Goal: Use online tool/utility: Use online tool/utility

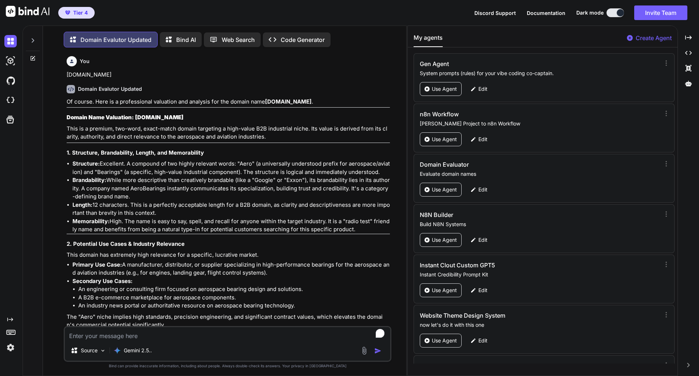
scroll to position [17865, 0]
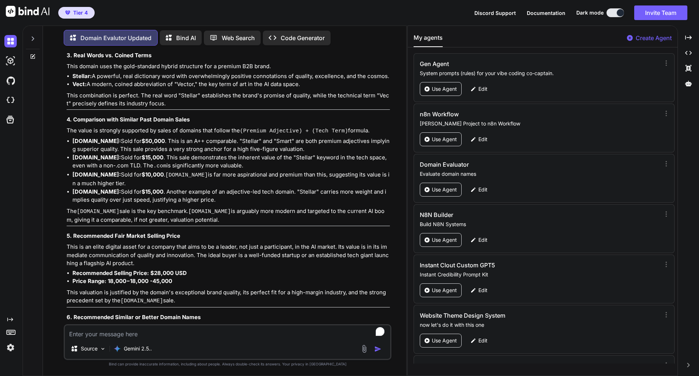
click at [103, 336] on textarea "To enrich screen reader interactions, please activate Accessibility in Grammarl…" at bounding box center [228, 331] width 326 height 13
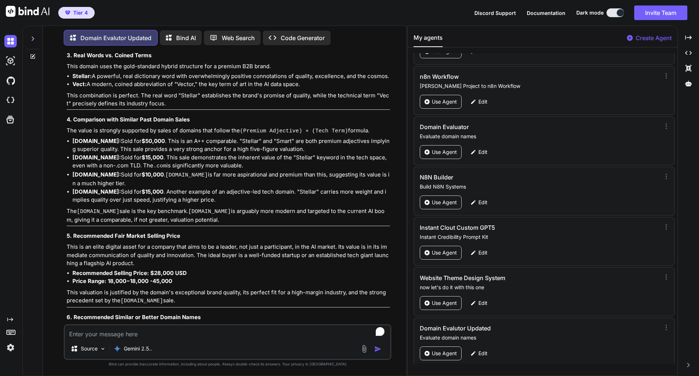
click at [109, 332] on textarea "To enrich screen reader interactions, please activate Accessibility in Grammarl…" at bounding box center [228, 331] width 326 height 13
click at [72, 335] on textarea "[DOMAIN_NAME]" at bounding box center [228, 331] width 326 height 13
click at [88, 334] on textarea "[DOMAIN_NAME]" at bounding box center [228, 331] width 326 height 13
click at [95, 334] on textarea "[DOMAIN_NAME]" at bounding box center [228, 331] width 326 height 13
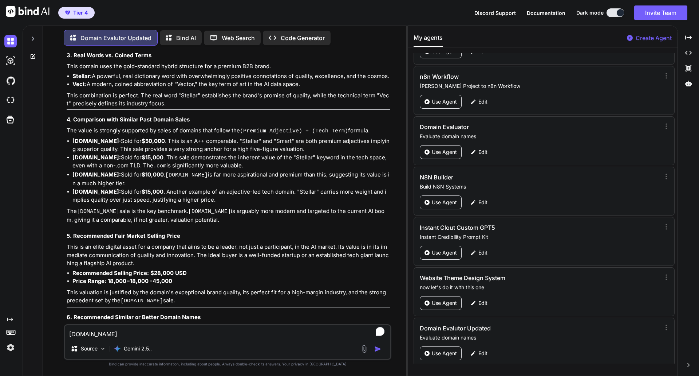
click at [95, 334] on textarea "[DOMAIN_NAME]" at bounding box center [228, 331] width 326 height 13
click at [120, 334] on textarea "[DOMAIN_NAME]" at bounding box center [228, 331] width 326 height 13
type textarea "[DOMAIN_NAME]"
click at [380, 349] on img "button" at bounding box center [377, 348] width 7 height 7
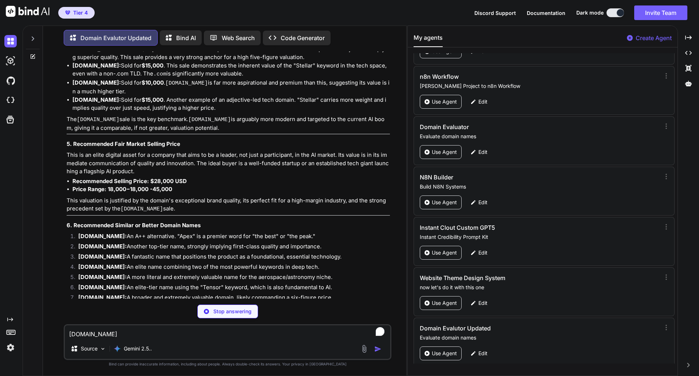
scroll to position [17956, 0]
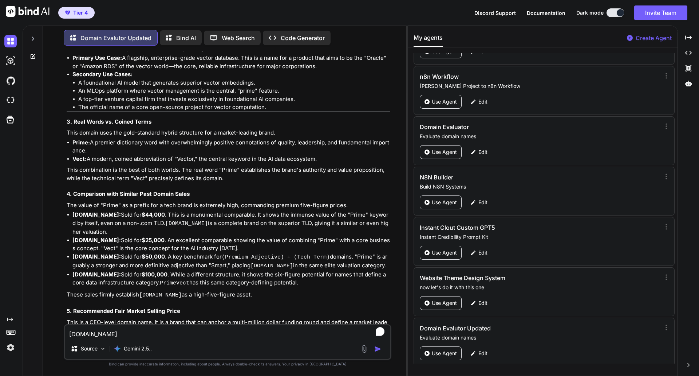
scroll to position [18481, 0]
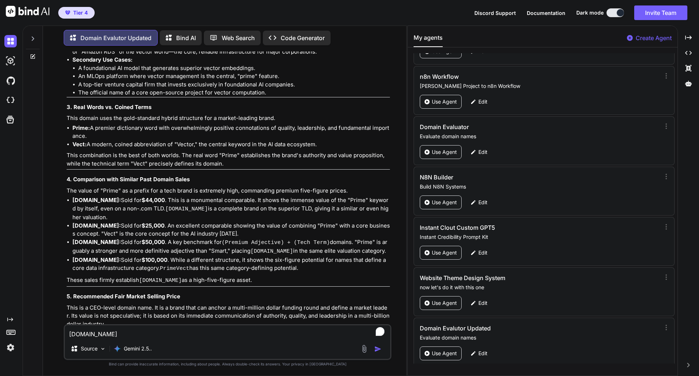
click at [112, 333] on textarea "[DOMAIN_NAME]" at bounding box center [228, 331] width 326 height 13
paste textarea "[DOMAIN_NAME]"
click at [86, 333] on textarea "[DOMAIN_NAME]" at bounding box center [228, 331] width 326 height 13
type textarea "[DOMAIN_NAME]"
click at [377, 351] on img "button" at bounding box center [377, 348] width 7 height 7
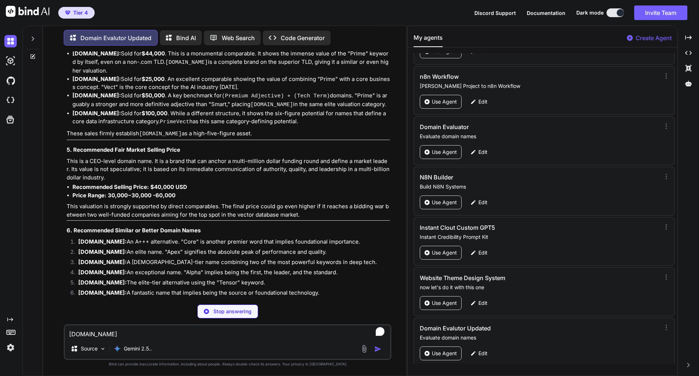
scroll to position [18627, 0]
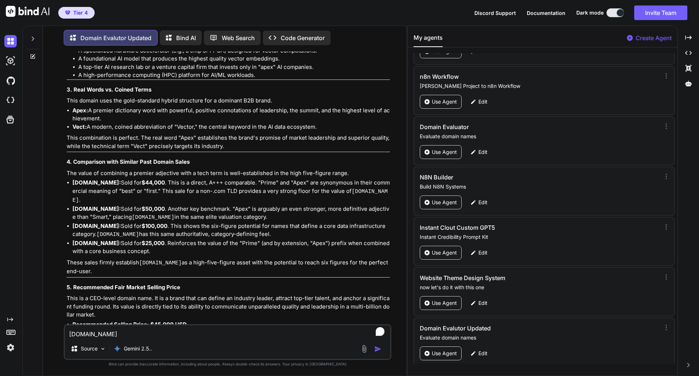
scroll to position [19181, 0]
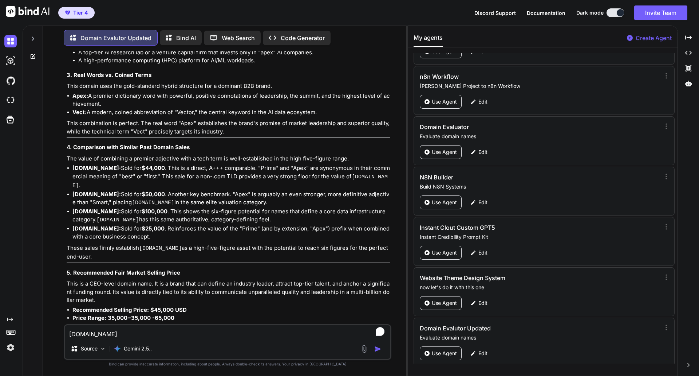
click at [306, 240] on div "Of course. Here is a professional valuation and analysis for the domain name [D…" at bounding box center [228, 152] width 323 height 619
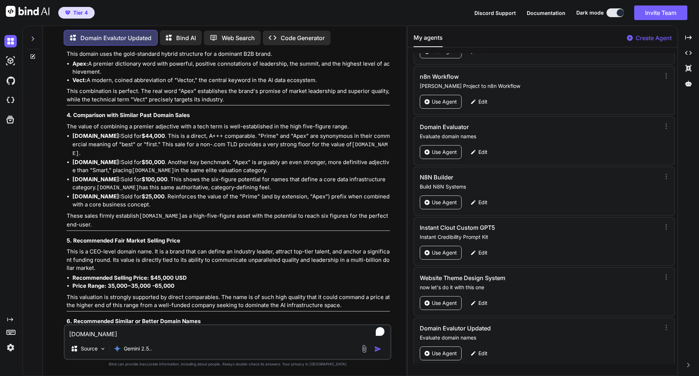
scroll to position [19213, 0]
drag, startPoint x: 127, startPoint y: 231, endPoint x: 79, endPoint y: 234, distance: 48.2
click at [79, 348] on strong "[DOMAIN_NAME]:" at bounding box center [102, 351] width 48 height 7
copy strong "[DOMAIN_NAME]"
click at [97, 331] on textarea "[DOMAIN_NAME]" at bounding box center [228, 331] width 326 height 13
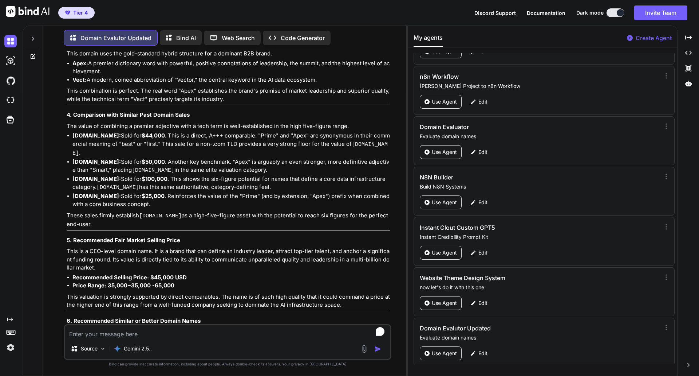
paste textarea "[DOMAIN_NAME]"
type textarea "[DOMAIN_NAME]"
click at [378, 351] on img "button" at bounding box center [377, 348] width 7 height 7
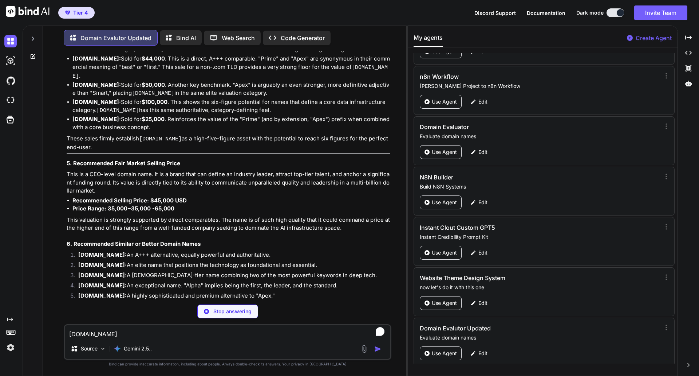
scroll to position [19290, 0]
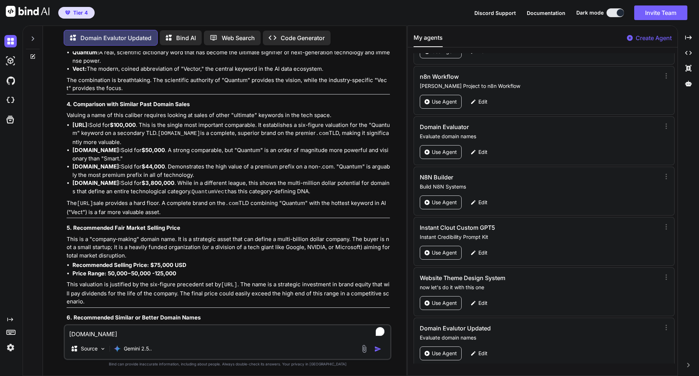
scroll to position [19919, 0]
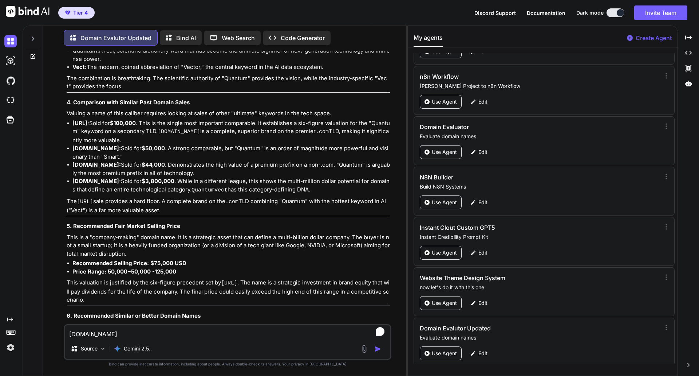
drag, startPoint x: 119, startPoint y: 284, endPoint x: 80, endPoint y: 284, distance: 38.6
copy strong "[DOMAIN_NAME]"
click at [82, 335] on textarea "[DOMAIN_NAME]" at bounding box center [228, 331] width 326 height 13
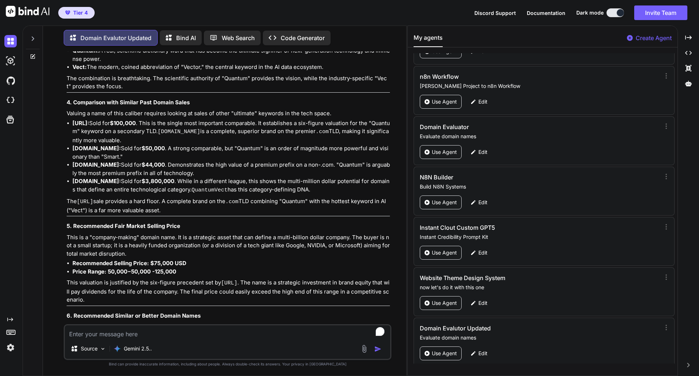
paste textarea "[DOMAIN_NAME]"
type textarea "[DOMAIN_NAME]"
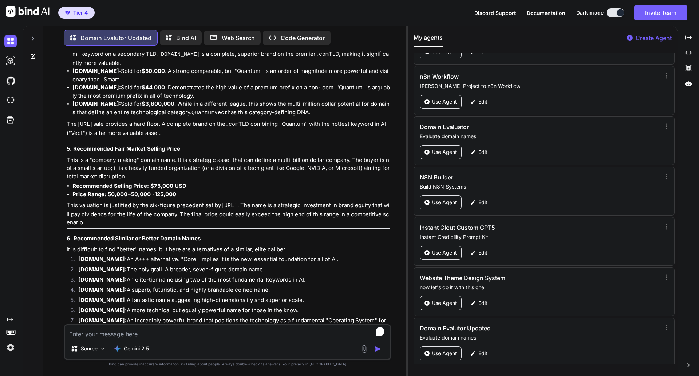
scroll to position [19996, 0]
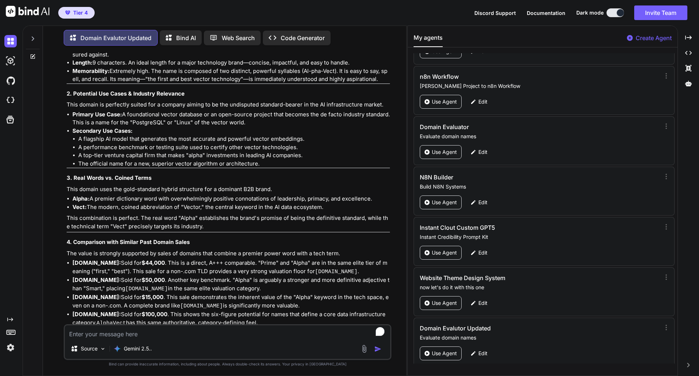
scroll to position [20535, 0]
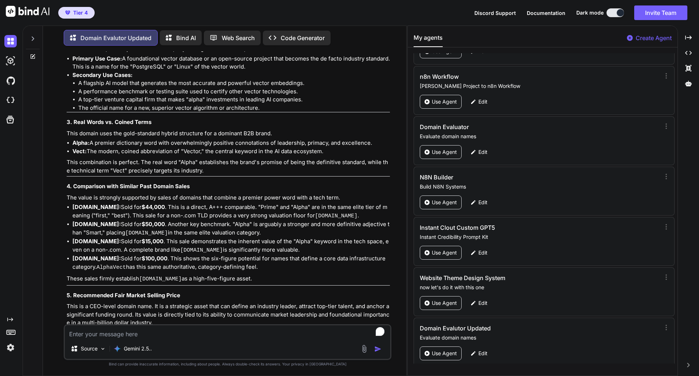
click at [93, 333] on textarea "To enrich screen reader interactions, please activate Accessibility in Grammarl…" at bounding box center [228, 331] width 326 height 13
type textarea "S"
type textarea "[DOMAIN_NAME]"
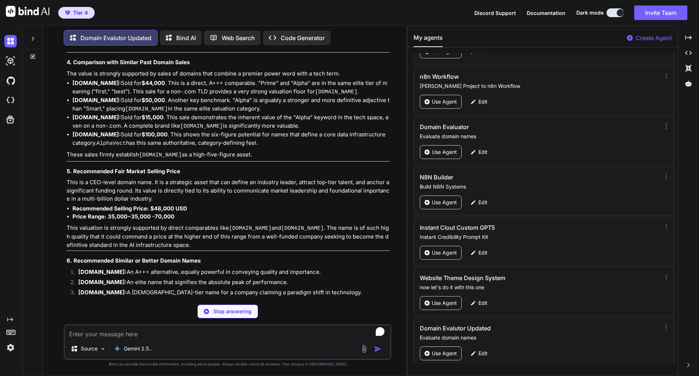
scroll to position [20659, 0]
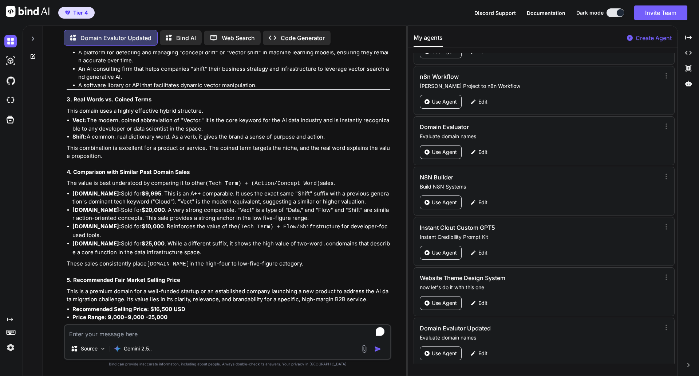
scroll to position [21236, 0]
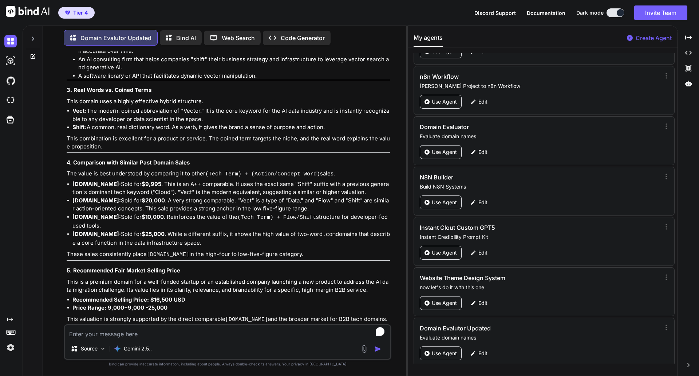
click at [133, 335] on textarea "To enrich screen reader interactions, please activate Accessibility in Grammarl…" at bounding box center [228, 331] width 326 height 13
type textarea "V"
type textarea "c"
type textarea "[DOMAIN_NAME]"
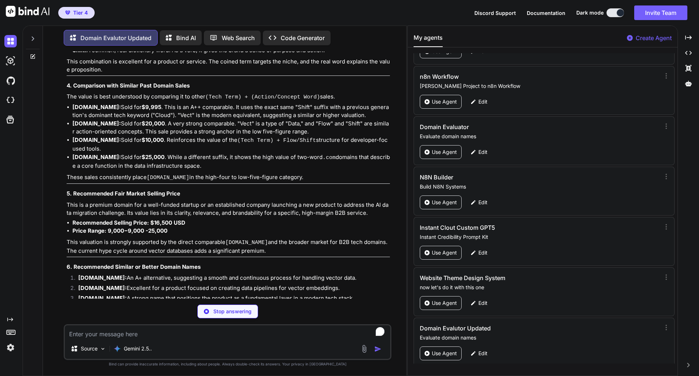
scroll to position [21313, 0]
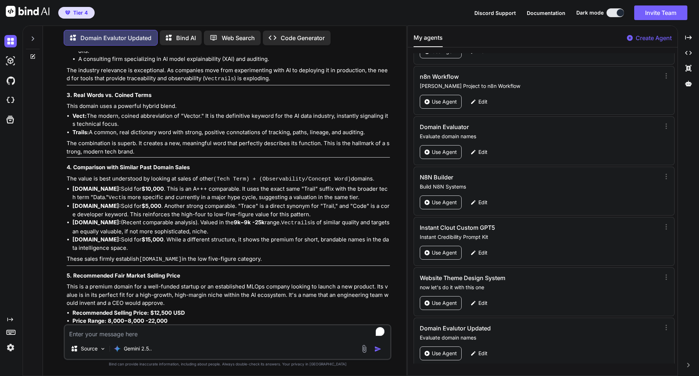
scroll to position [21920, 0]
click at [160, 330] on textarea "To enrich screen reader interactions, please activate Accessibility in Grammarl…" at bounding box center [228, 331] width 326 height 13
type textarea "[DOMAIN_NAME]"
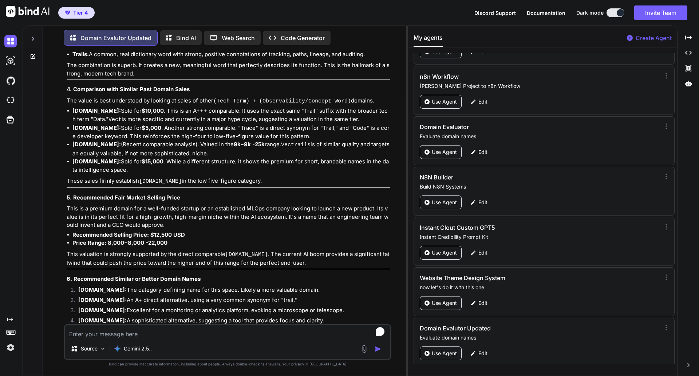
scroll to position [21997, 0]
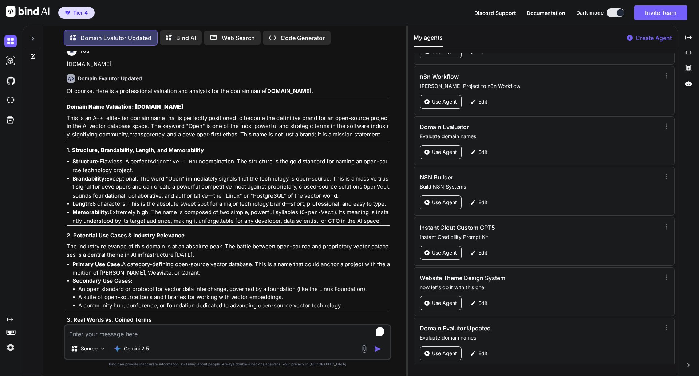
scroll to position [22274, 0]
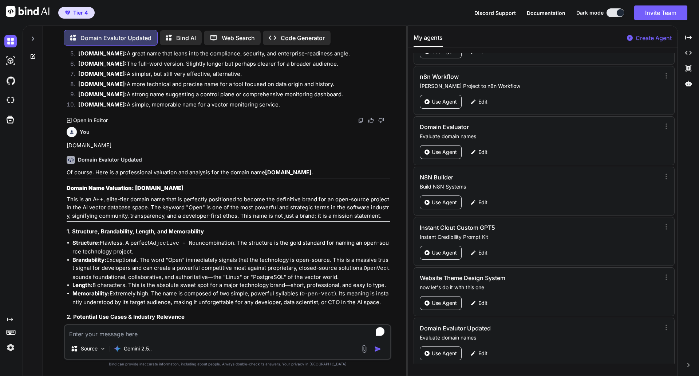
click at [105, 332] on textarea "To enrich screen reader interactions, please activate Accessibility in Grammarl…" at bounding box center [228, 331] width 326 height 13
type textarea "[DOMAIN_NAME]"
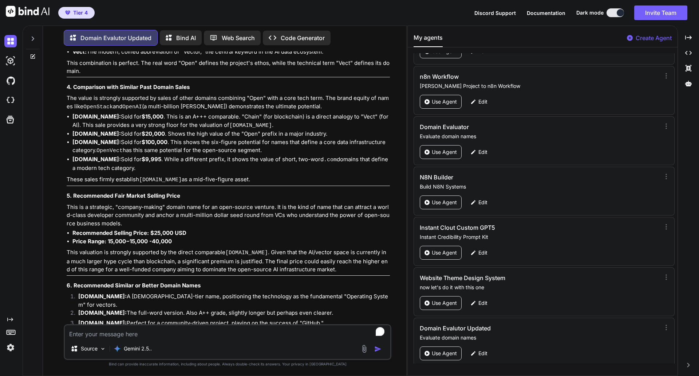
scroll to position [22660, 0]
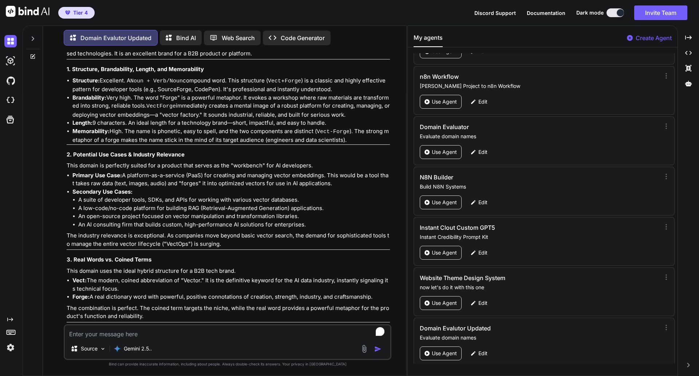
scroll to position [23155, 0]
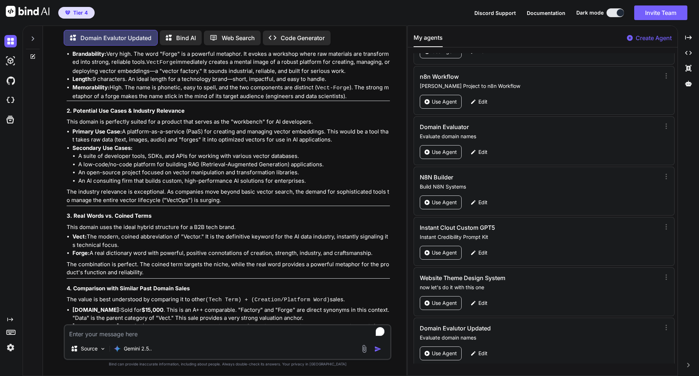
drag, startPoint x: 99, startPoint y: 334, endPoint x: 97, endPoint y: 337, distance: 3.9
click at [97, 337] on textarea "To enrich screen reader interactions, please activate Accessibility in Grammarl…" at bounding box center [228, 331] width 326 height 13
type textarea "[DOMAIN_NAME]"
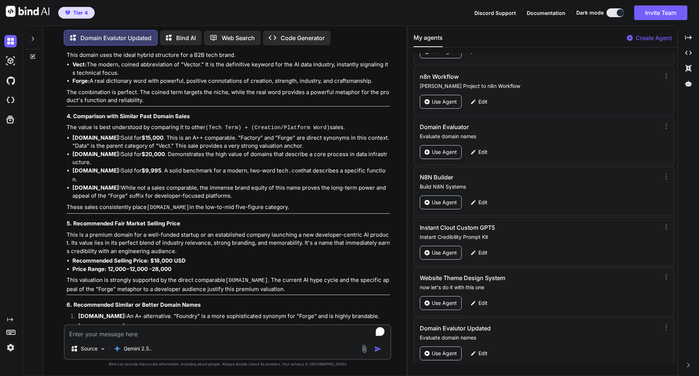
scroll to position [23327, 0]
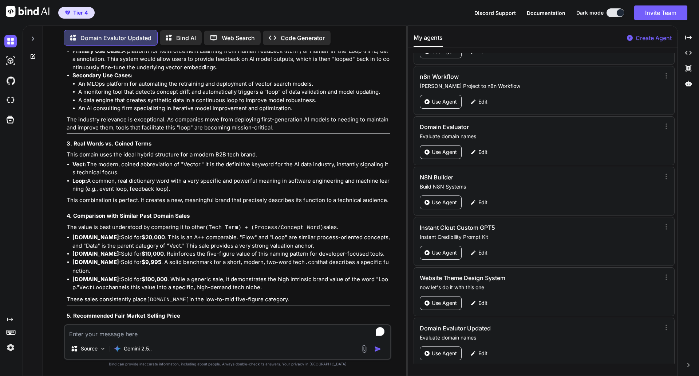
scroll to position [23939, 0]
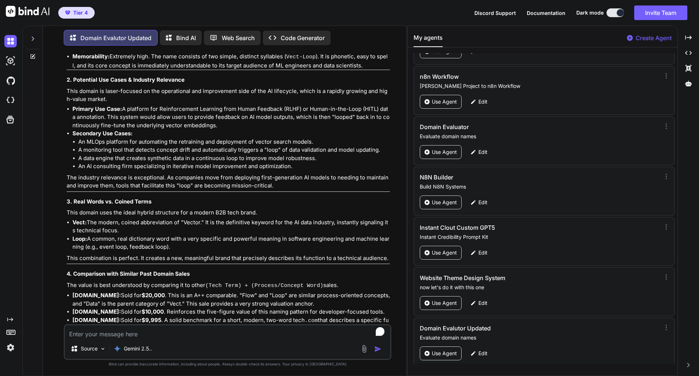
scroll to position [23866, 0]
click at [118, 335] on textarea "To enrich screen reader interactions, please activate Accessibility in Grammarl…" at bounding box center [228, 331] width 326 height 13
type textarea "[DOMAIN_NAME]"
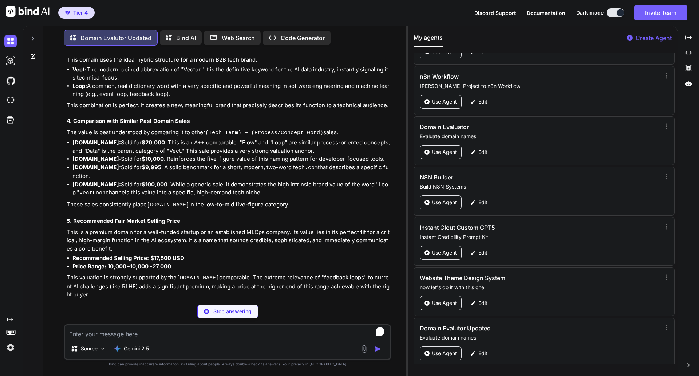
scroll to position [24019, 0]
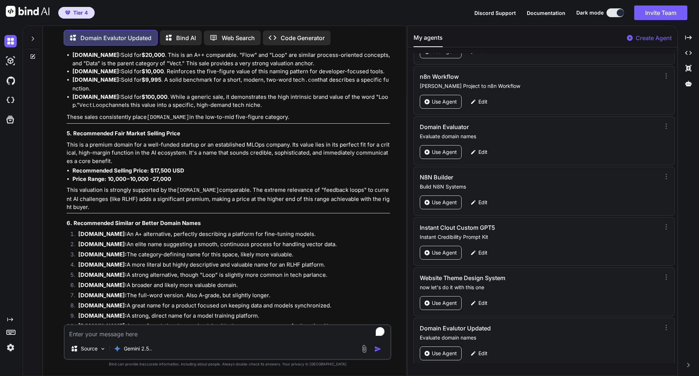
scroll to position [24121, 0]
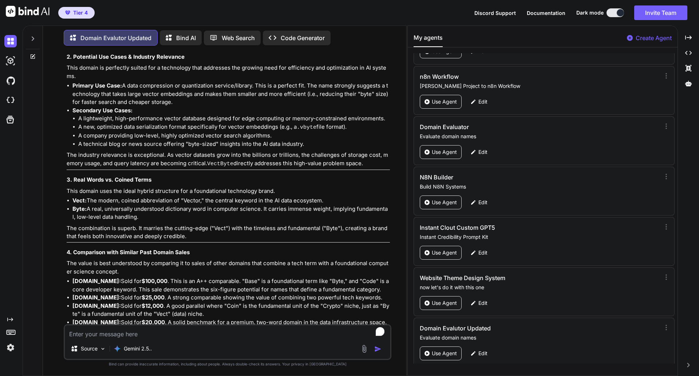
scroll to position [24626, 0]
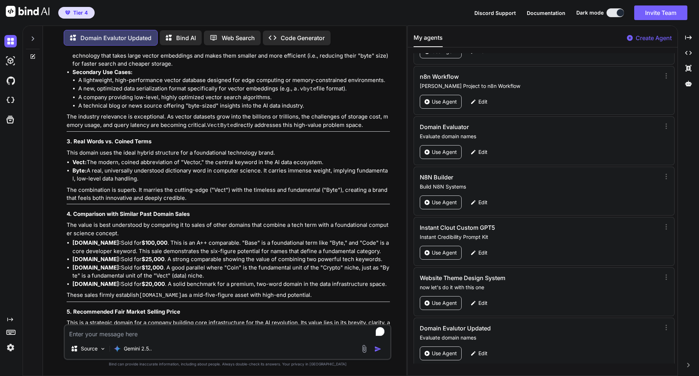
click at [88, 333] on textarea "To enrich screen reader interactions, please activate Accessibility in Grammarl…" at bounding box center [228, 331] width 326 height 13
type textarea "[DOMAIN_NAME]"
click at [376, 349] on img "button" at bounding box center [377, 348] width 7 height 7
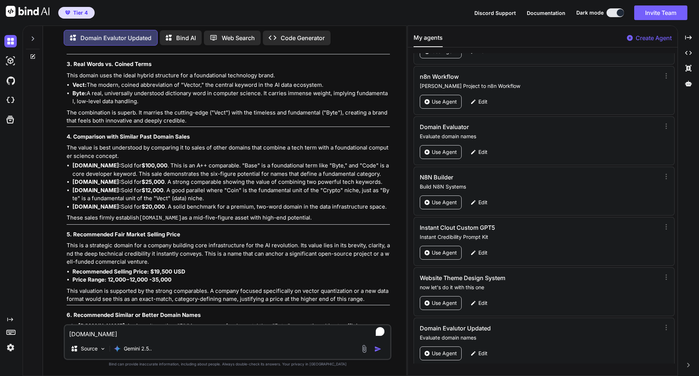
scroll to position [24703, 0]
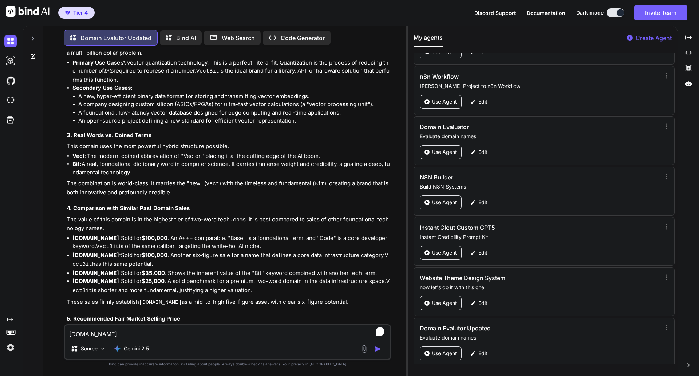
scroll to position [25339, 0]
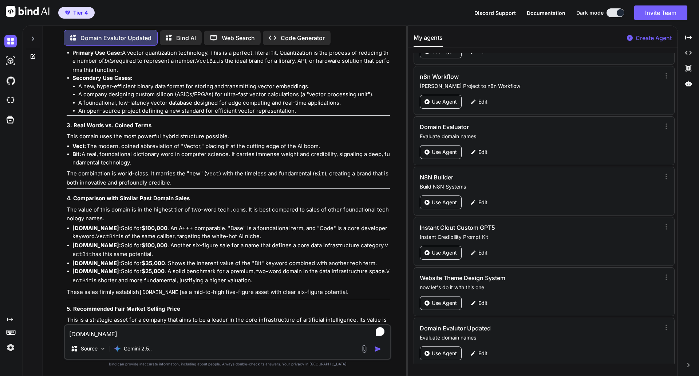
drag, startPoint x: 120, startPoint y: 213, endPoint x: 79, endPoint y: 214, distance: 40.8
copy strong "[DOMAIN_NAME]"
click at [94, 331] on textarea "[DOMAIN_NAME]" at bounding box center [228, 331] width 326 height 13
paste textarea "[DOMAIN_NAME]"
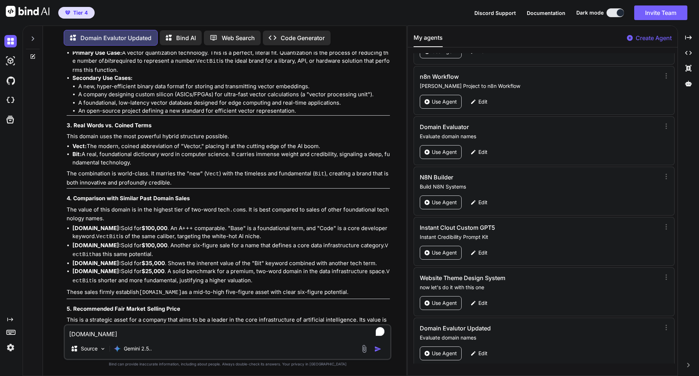
type textarea "[DOMAIN_NAME]"
click at [379, 349] on img "button" at bounding box center [377, 348] width 7 height 7
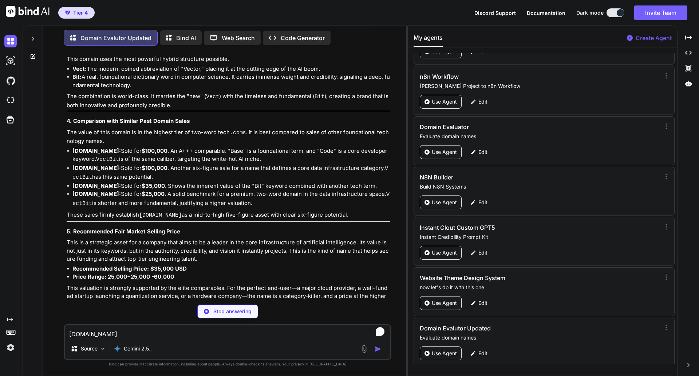
scroll to position [25416, 0]
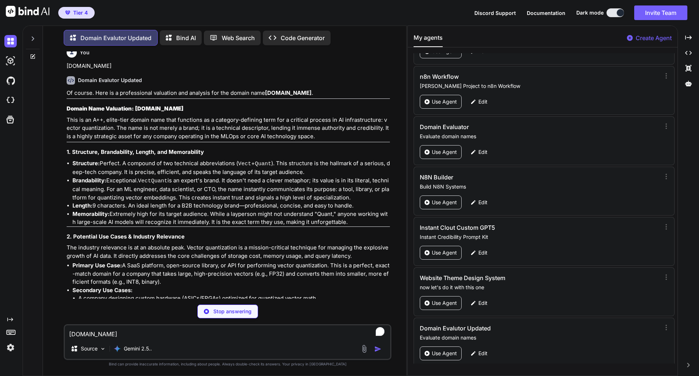
scroll to position [25839, 0]
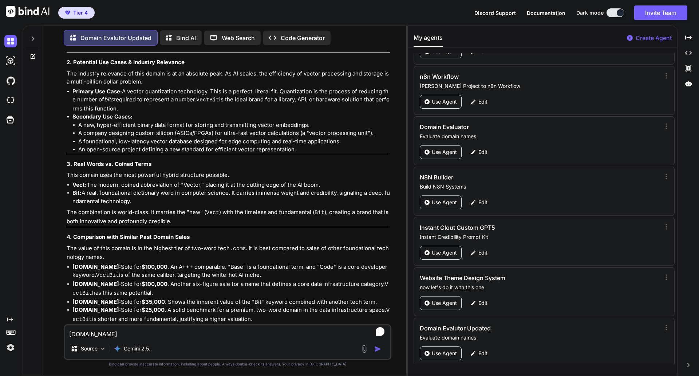
scroll to position [25300, 0]
click at [102, 335] on textarea "[DOMAIN_NAME]" at bounding box center [228, 331] width 326 height 13
type textarea "vectsync"
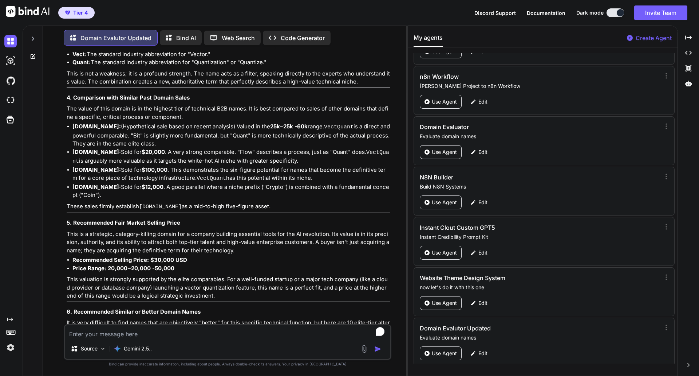
scroll to position [26120, 0]
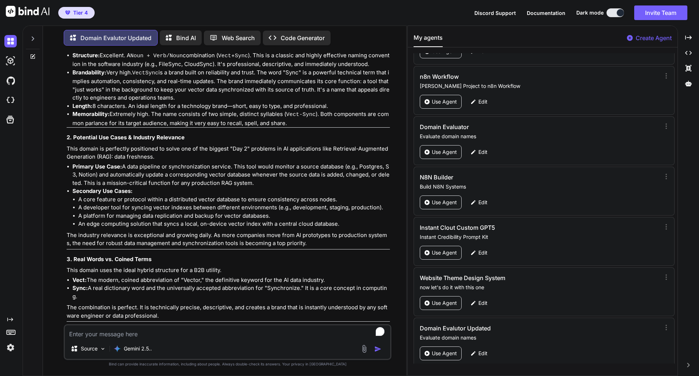
scroll to position [26659, 0]
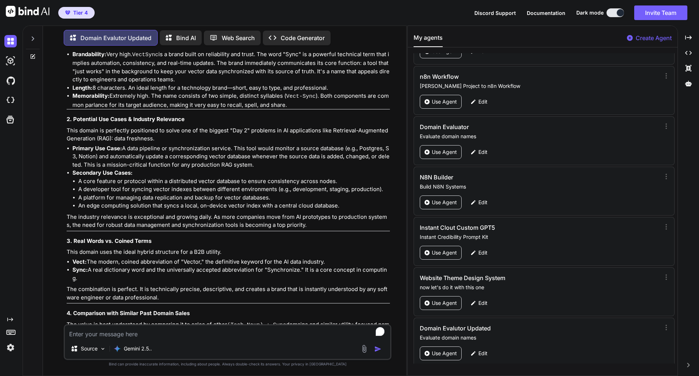
click at [86, 336] on textarea "To enrich screen reader interactions, please activate Accessibility in Grammarl…" at bounding box center [228, 331] width 326 height 13
click at [2, 130] on div "Created with Pixso." at bounding box center [10, 192] width 20 height 322
click at [89, 334] on textarea "To enrich screen reader interactions, please activate Accessibility in Grammarl…" at bounding box center [228, 331] width 326 height 13
click at [100, 337] on textarea "To enrich screen reader interactions, please activate Accessibility in Grammarl…" at bounding box center [228, 331] width 326 height 13
type textarea "[DOMAIN_NAME]"
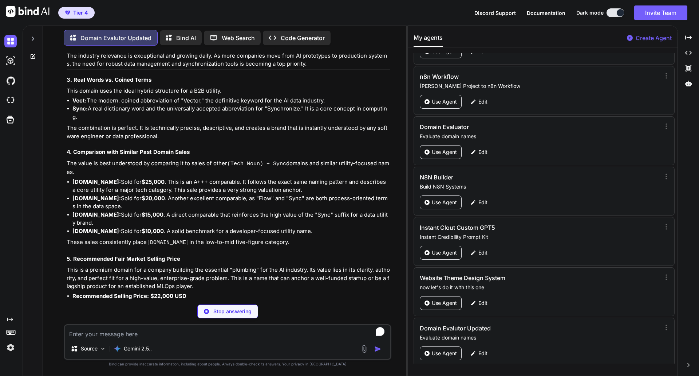
scroll to position [26820, 0]
click at [326, 300] on div "You [DOMAIN_NAME] Domain Evalutor Updated Of course. Here is a professional val…" at bounding box center [228, 213] width 328 height 324
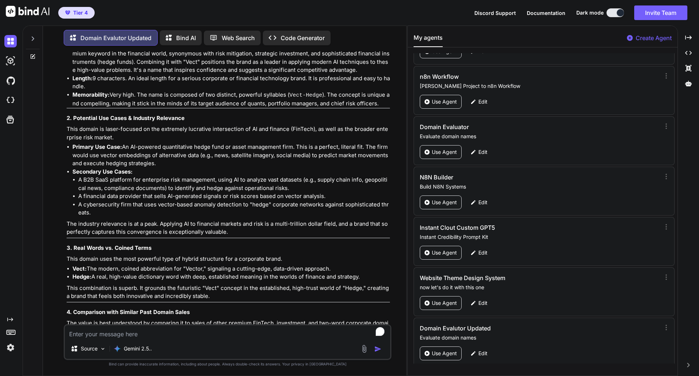
scroll to position [27373, 0]
click at [158, 331] on textarea "To enrich screen reader interactions, please activate Accessibility in Grammarl…" at bounding box center [228, 331] width 326 height 13
type textarea "[DOMAIN_NAME]"
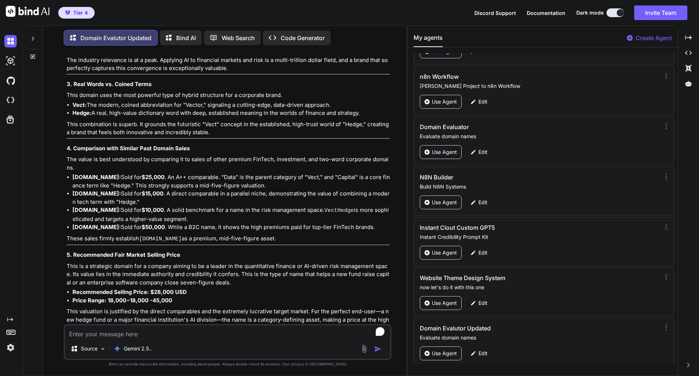
scroll to position [27536, 0]
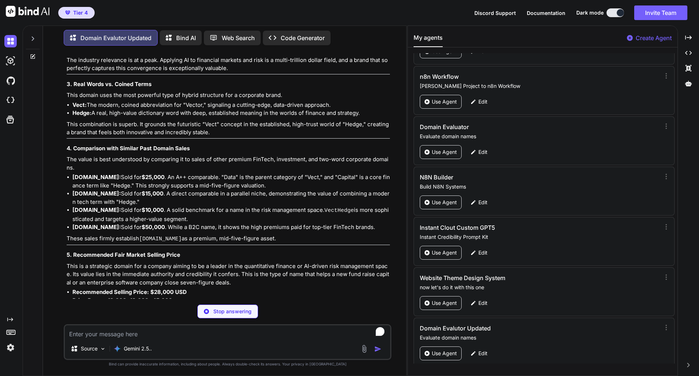
click at [296, 306] on div "Stop answering" at bounding box center [228, 311] width 328 height 14
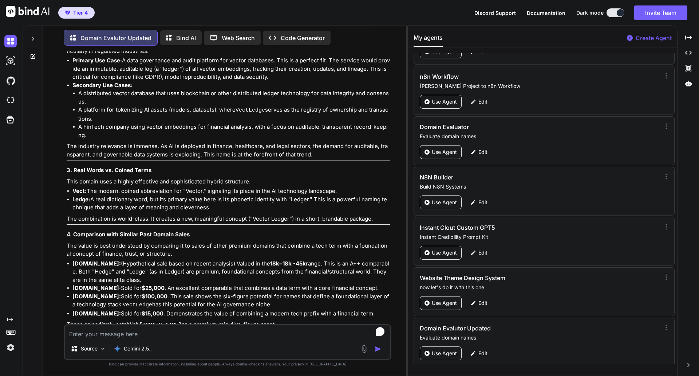
scroll to position [28184, 0]
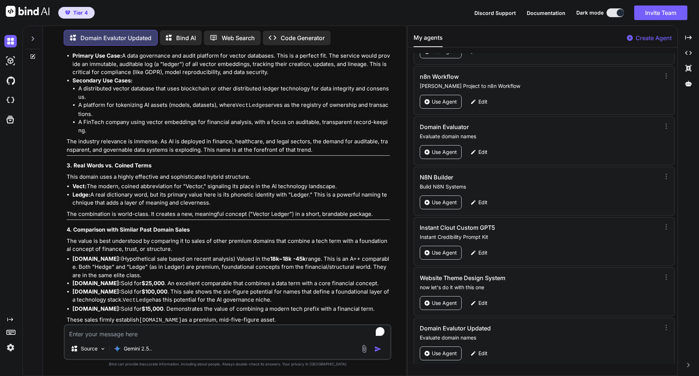
click at [101, 334] on textarea "To enrich screen reader interactions, please activate Accessibility in Grammarl…" at bounding box center [228, 331] width 326 height 13
type textarea "[DOMAIN_NAME]"
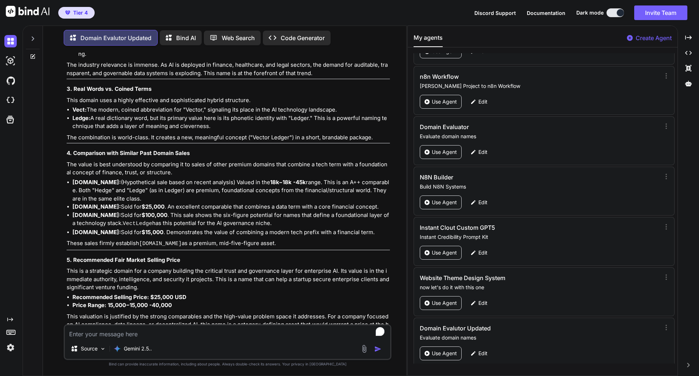
scroll to position [28261, 0]
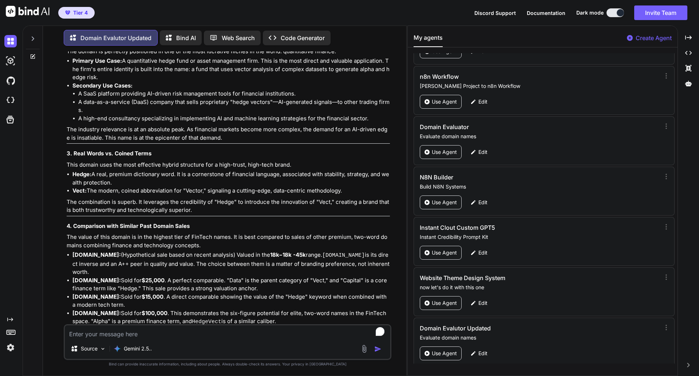
scroll to position [28900, 0]
click at [186, 334] on textarea "To enrich screen reader interactions, please activate Accessibility in Grammarl…" at bounding box center [228, 331] width 326 height 13
type textarea "[DOMAIN_NAME]"
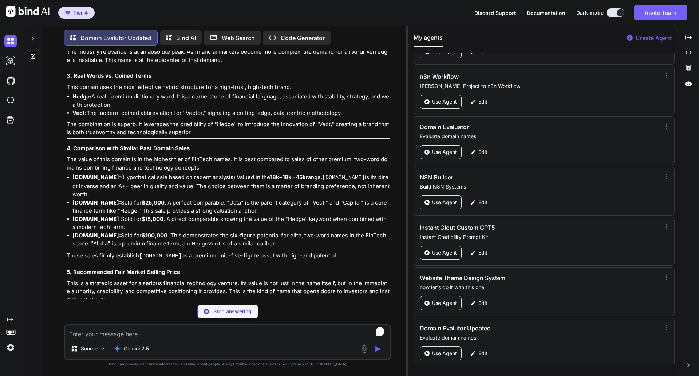
scroll to position [28977, 0]
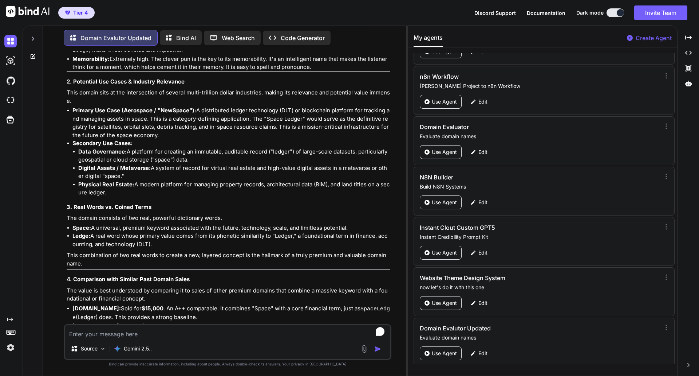
scroll to position [29589, 0]
